Goal: Answer question/provide support

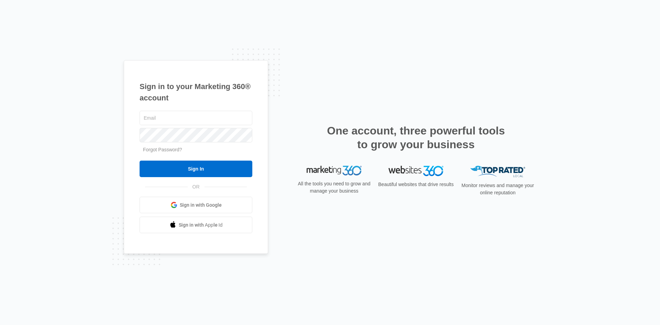
type input "[EMAIL_ADDRESS][DOMAIN_NAME]"
click at [179, 156] on form "office@backuppowerpa.com Forgot Password? Sign In" at bounding box center [196, 143] width 113 height 68
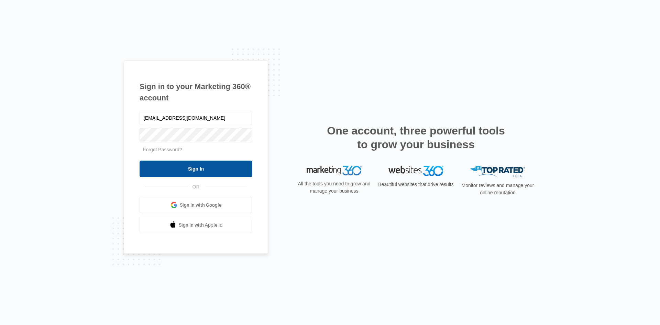
click at [178, 163] on input "Sign In" at bounding box center [196, 169] width 113 height 17
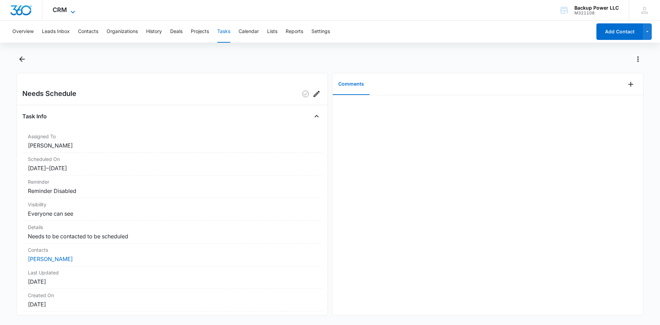
click at [72, 8] on icon at bounding box center [73, 12] width 8 height 8
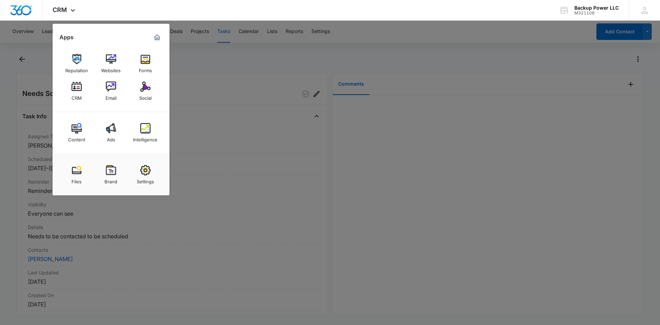
click at [143, 124] on img at bounding box center [145, 128] width 10 height 10
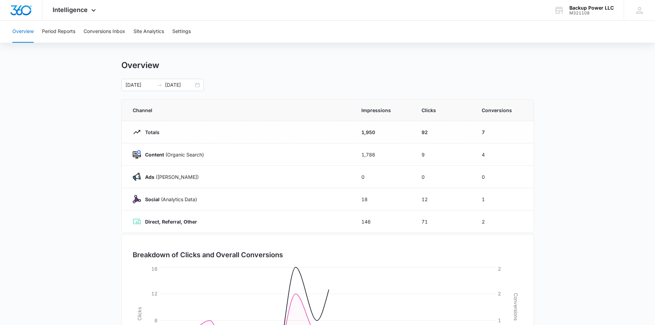
scroll to position [69, 0]
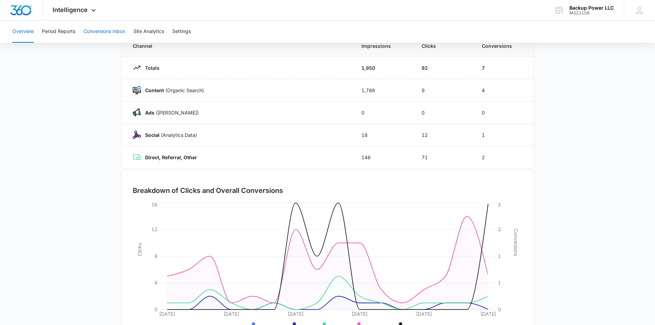
click at [116, 31] on button "Conversions Inbox" at bounding box center [105, 32] width 42 height 22
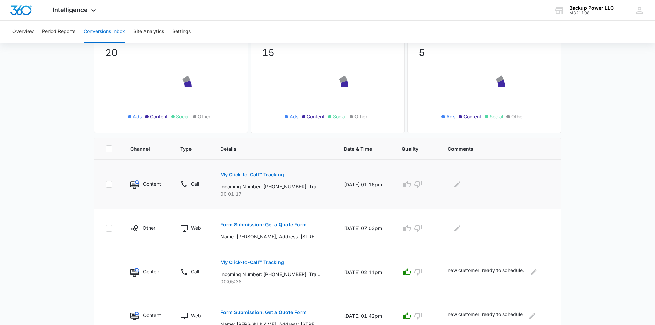
scroll to position [103, 0]
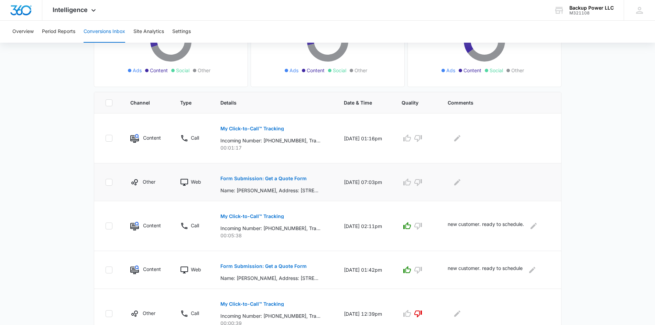
click at [241, 179] on p "Form Submission: Get a Quote Form" at bounding box center [263, 178] width 86 height 5
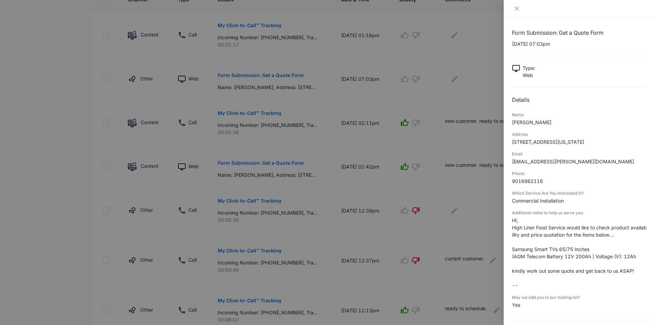
scroll to position [0, 0]
drag, startPoint x: 549, startPoint y: 189, endPoint x: 512, endPoint y: 194, distance: 37.5
click at [512, 194] on div "Form Submission: Get a Quote Form [DATE] 07:03pm Type : Web Details Name [PERSO…" at bounding box center [579, 171] width 151 height 307
copy span "9016962116"
click at [520, 8] on button "Close" at bounding box center [517, 9] width 10 height 6
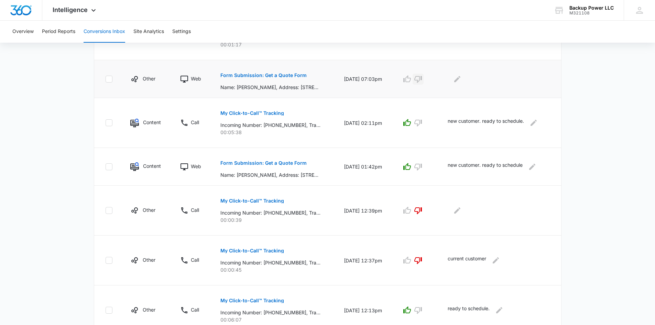
click at [422, 78] on icon "button" at bounding box center [418, 79] width 8 height 8
click at [457, 79] on icon "Edit Comments" at bounding box center [457, 79] width 8 height 8
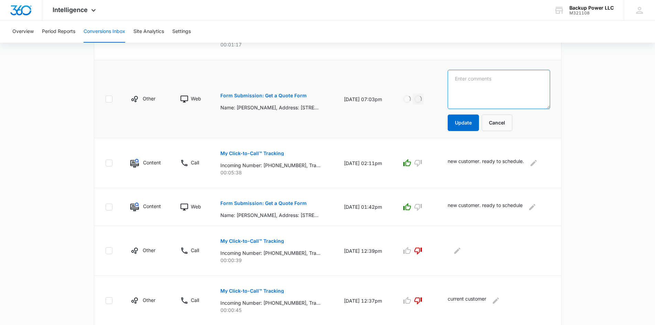
click at [480, 80] on textarea at bounding box center [499, 89] width 102 height 39
type textarea "out of state. lvm to let them know we are unable to help them."
click at [467, 121] on button "Update" at bounding box center [463, 123] width 31 height 17
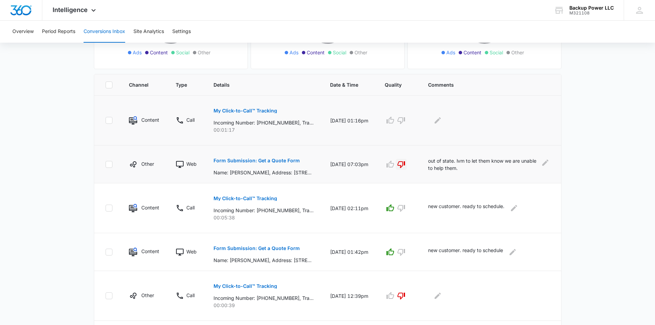
scroll to position [103, 0]
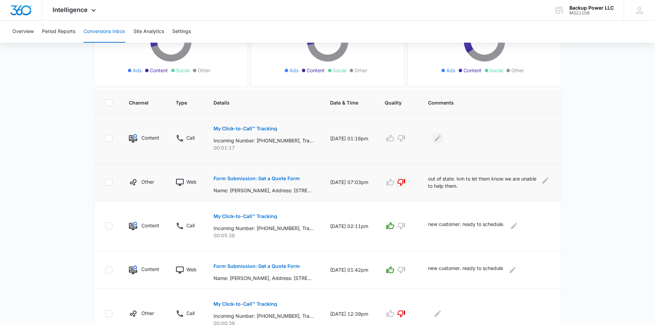
click at [442, 138] on icon "Edit Comments" at bounding box center [438, 138] width 8 height 8
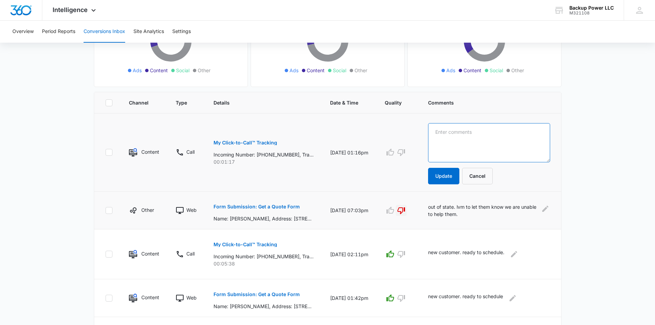
click at [463, 138] on textarea at bounding box center [489, 142] width 122 height 39
type textarea "r"
type textarea "y"
type textarea "talking to [PERSON_NAME] to see if he wants to proceed"
click at [451, 172] on button "Update" at bounding box center [443, 176] width 31 height 17
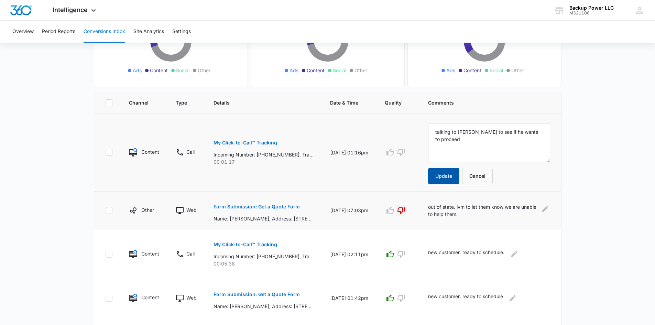
click at [449, 171] on button "Update" at bounding box center [443, 176] width 31 height 17
